Goal: Task Accomplishment & Management: Complete application form

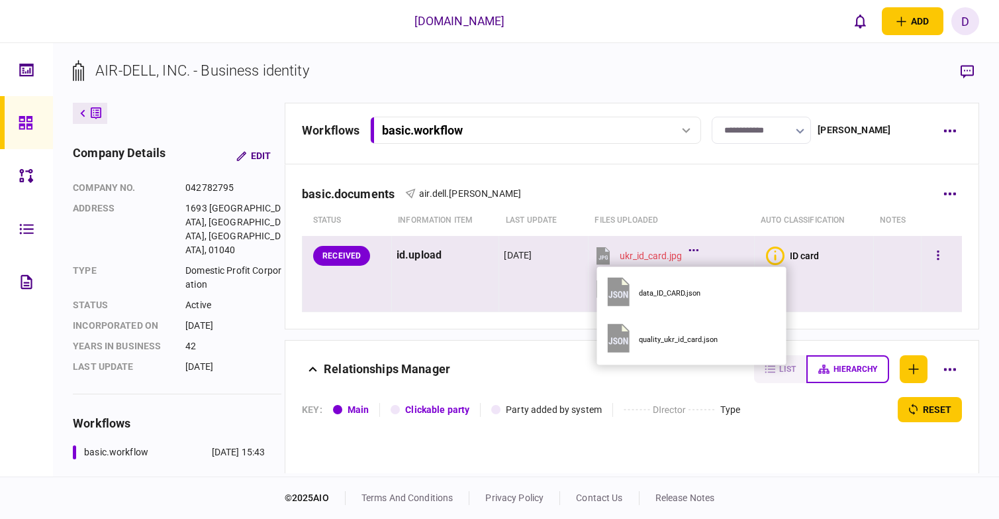
click at [695, 250] on icon at bounding box center [694, 249] width 10 height 3
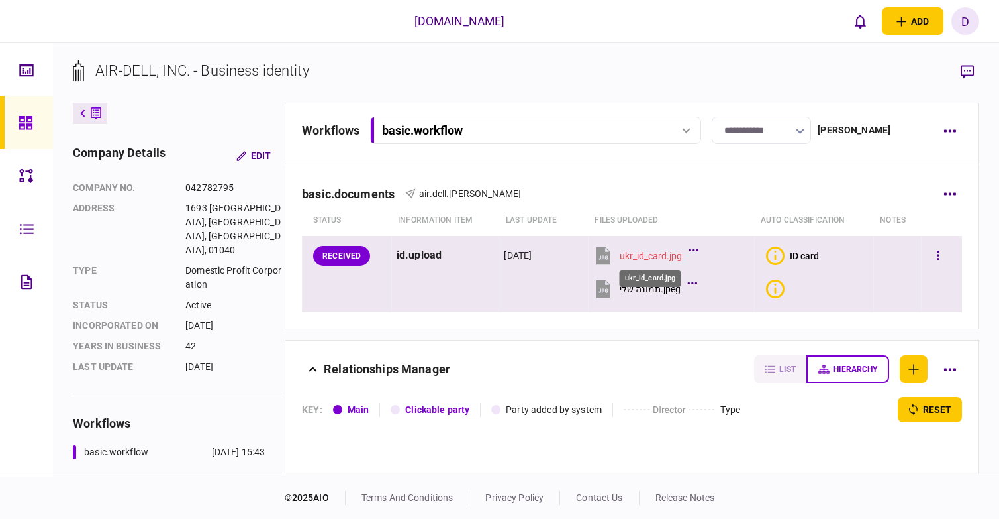
click at [632, 258] on div "ukr_id_card.jpg" at bounding box center [651, 255] width 62 height 11
click at [774, 289] on icon "Bad quality" at bounding box center [775, 288] width 2 height 10
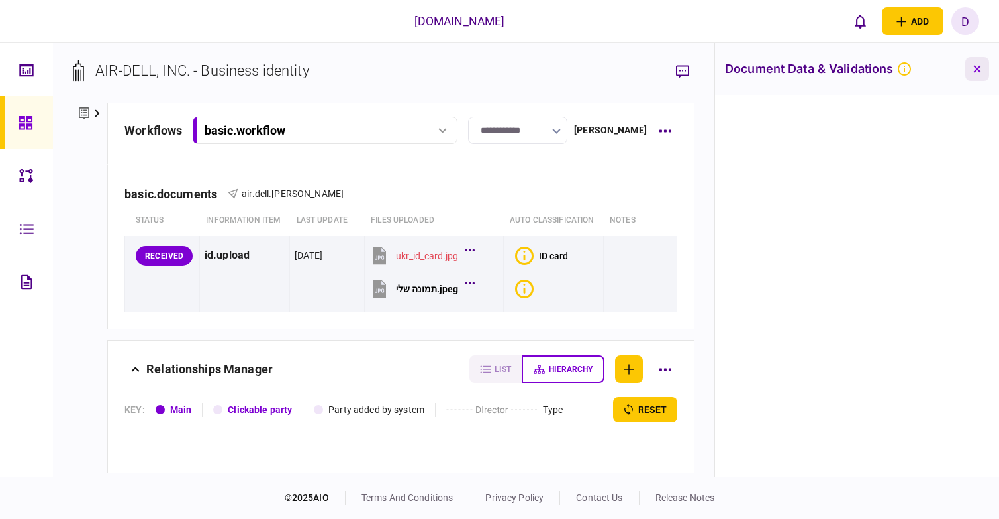
click at [978, 66] on icon "button" at bounding box center [978, 69] width 8 height 8
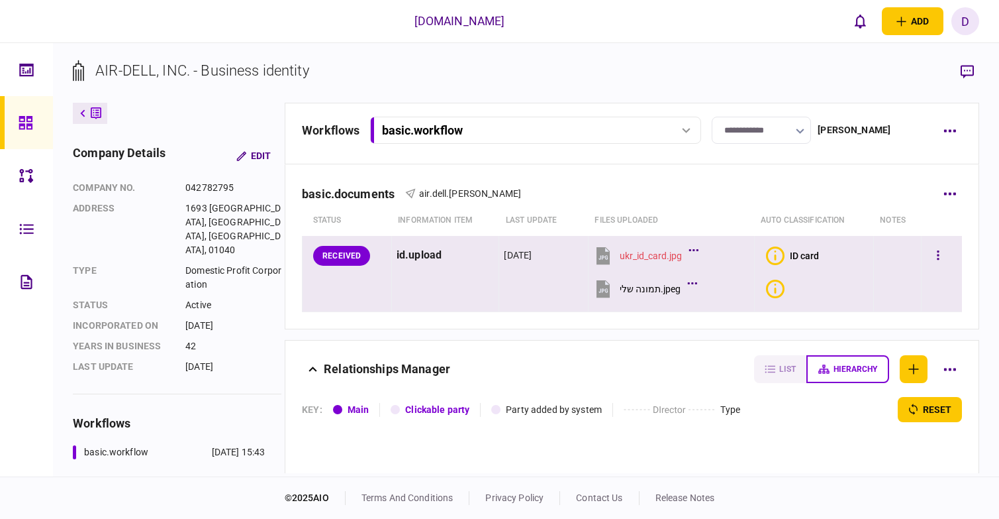
click at [601, 289] on icon at bounding box center [604, 286] width 11 height 12
click at [550, 293] on td "[DATE]" at bounding box center [543, 274] width 89 height 76
click at [605, 287] on icon at bounding box center [603, 287] width 13 height 17
click at [693, 283] on icon at bounding box center [692, 283] width 9 height 2
click at [688, 283] on icon at bounding box center [692, 283] width 9 height 2
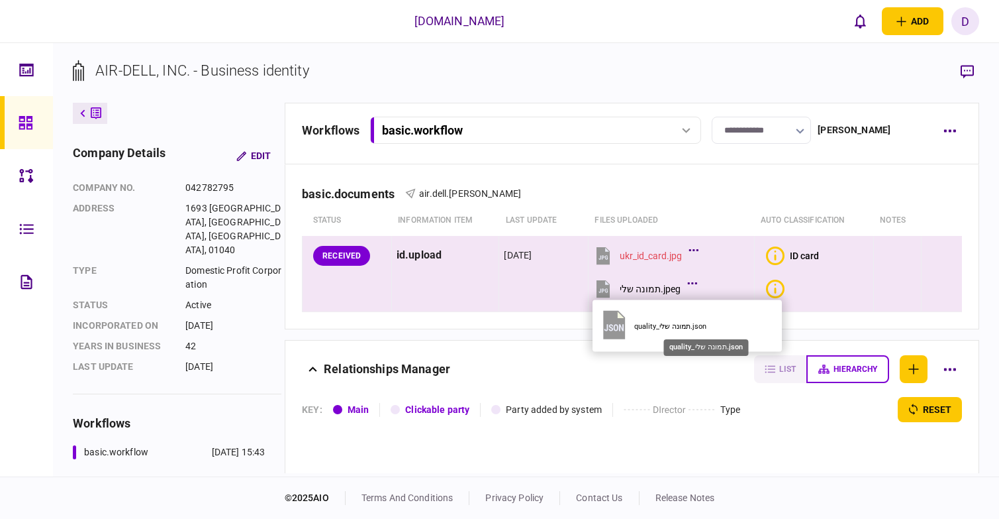
click at [679, 325] on div "quality_תמונה שלי.json" at bounding box center [706, 325] width 142 height 9
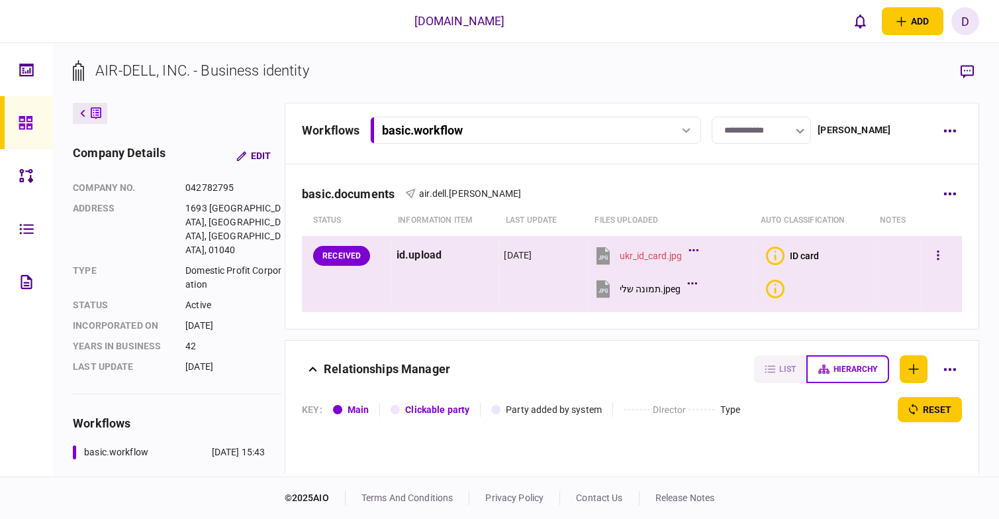
click at [549, 286] on td "[DATE]" at bounding box center [543, 274] width 89 height 76
click at [937, 252] on icon "button" at bounding box center [938, 255] width 3 height 13
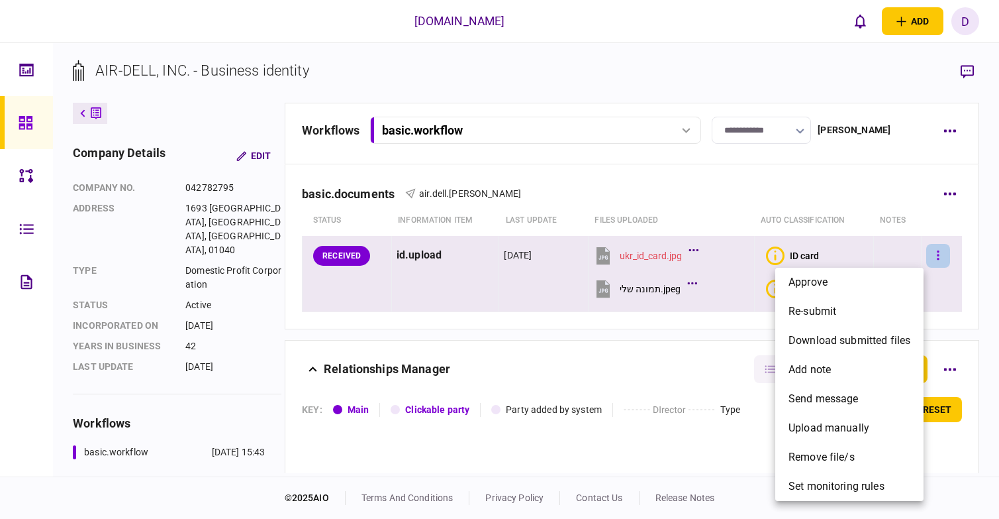
click at [935, 252] on div at bounding box center [499, 259] width 999 height 519
